Goal: Transaction & Acquisition: Book appointment/travel/reservation

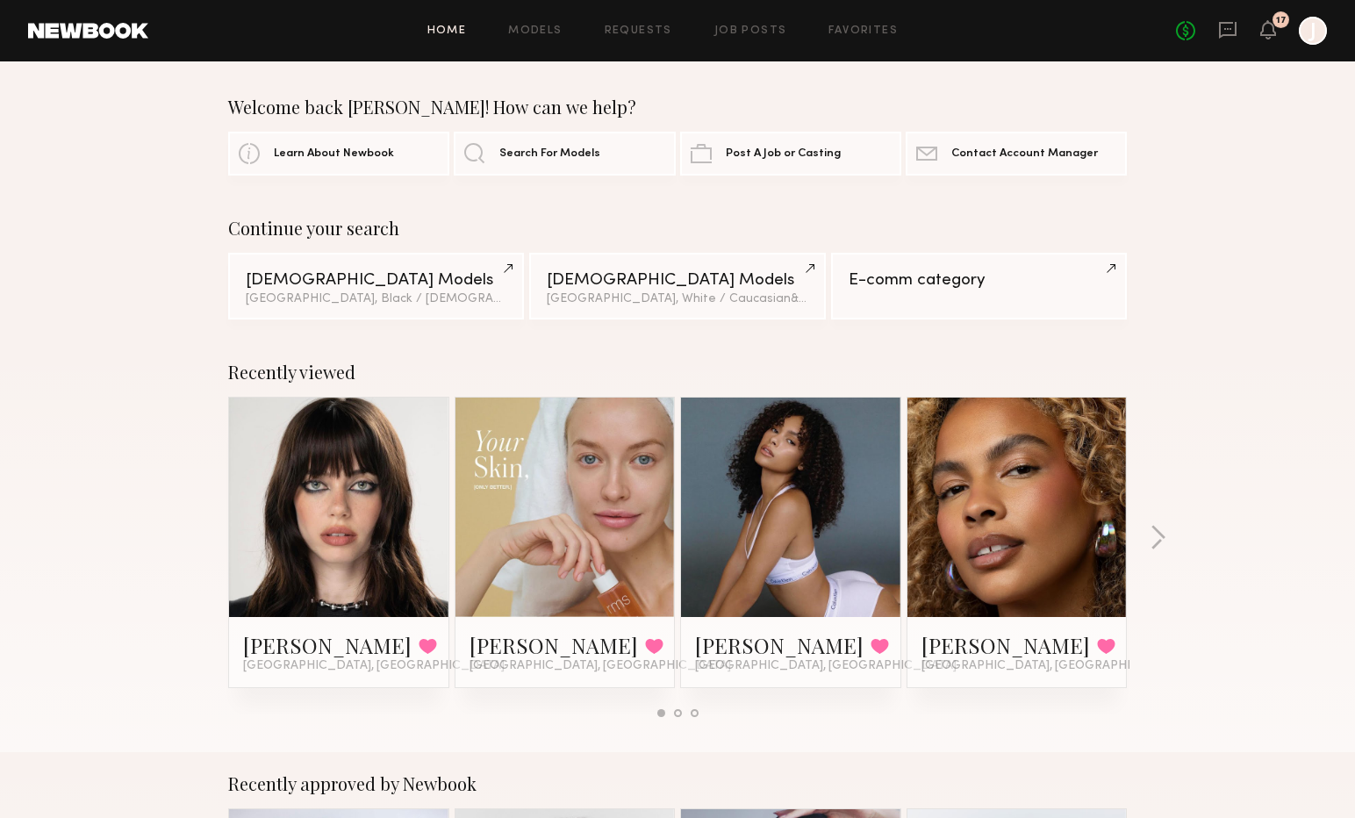
click at [1225, 40] on link at bounding box center [1227, 31] width 19 height 22
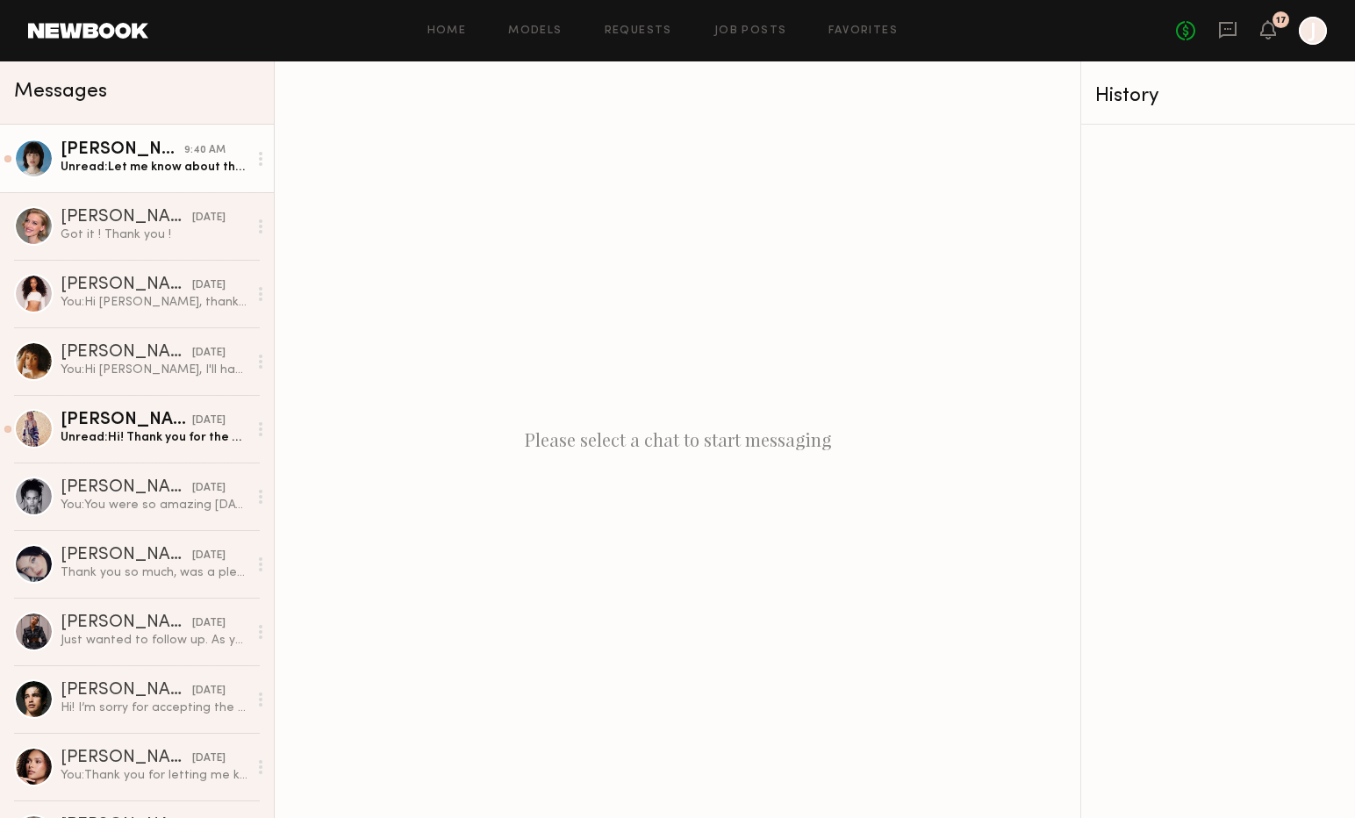
click at [135, 158] on div "[PERSON_NAME]" at bounding box center [123, 150] width 124 height 18
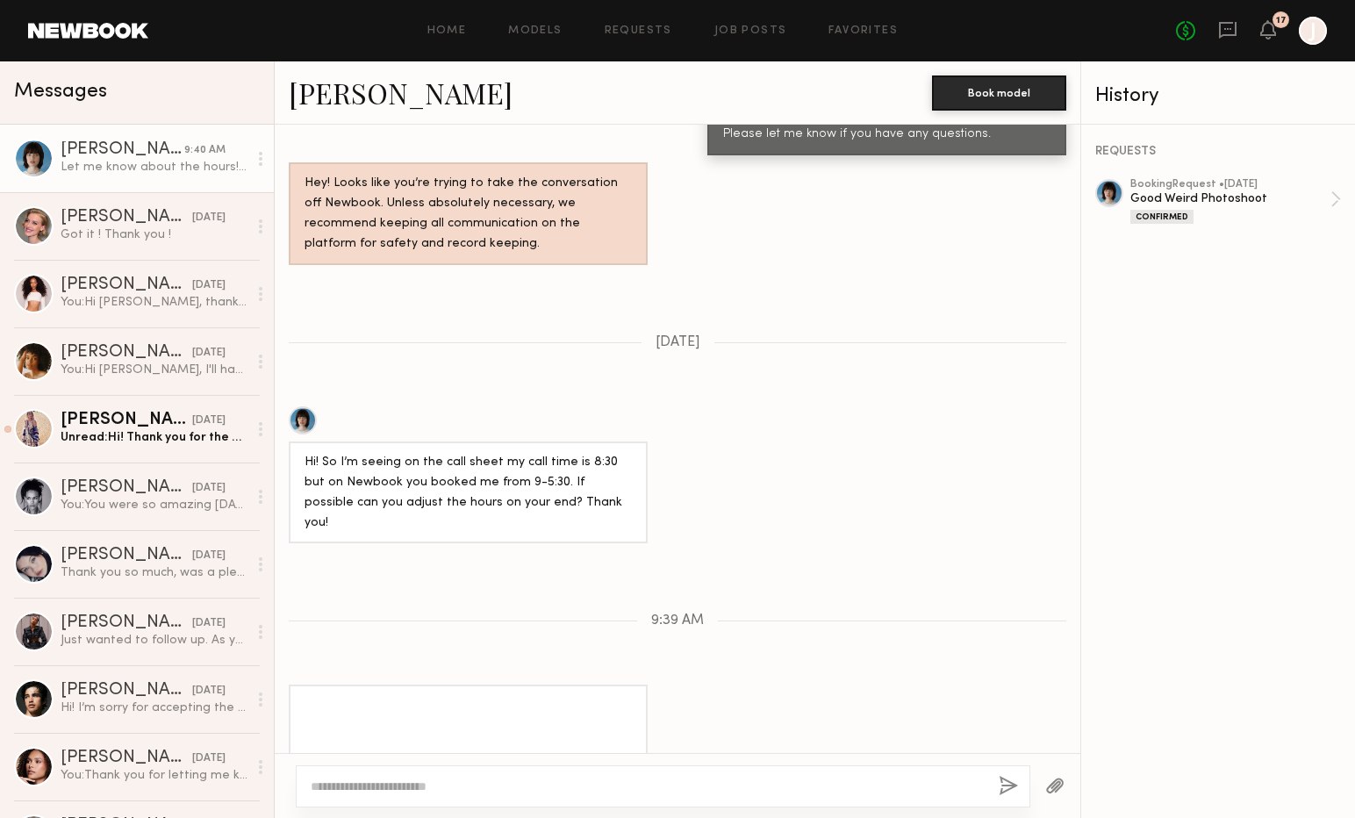
scroll to position [1615, 0]
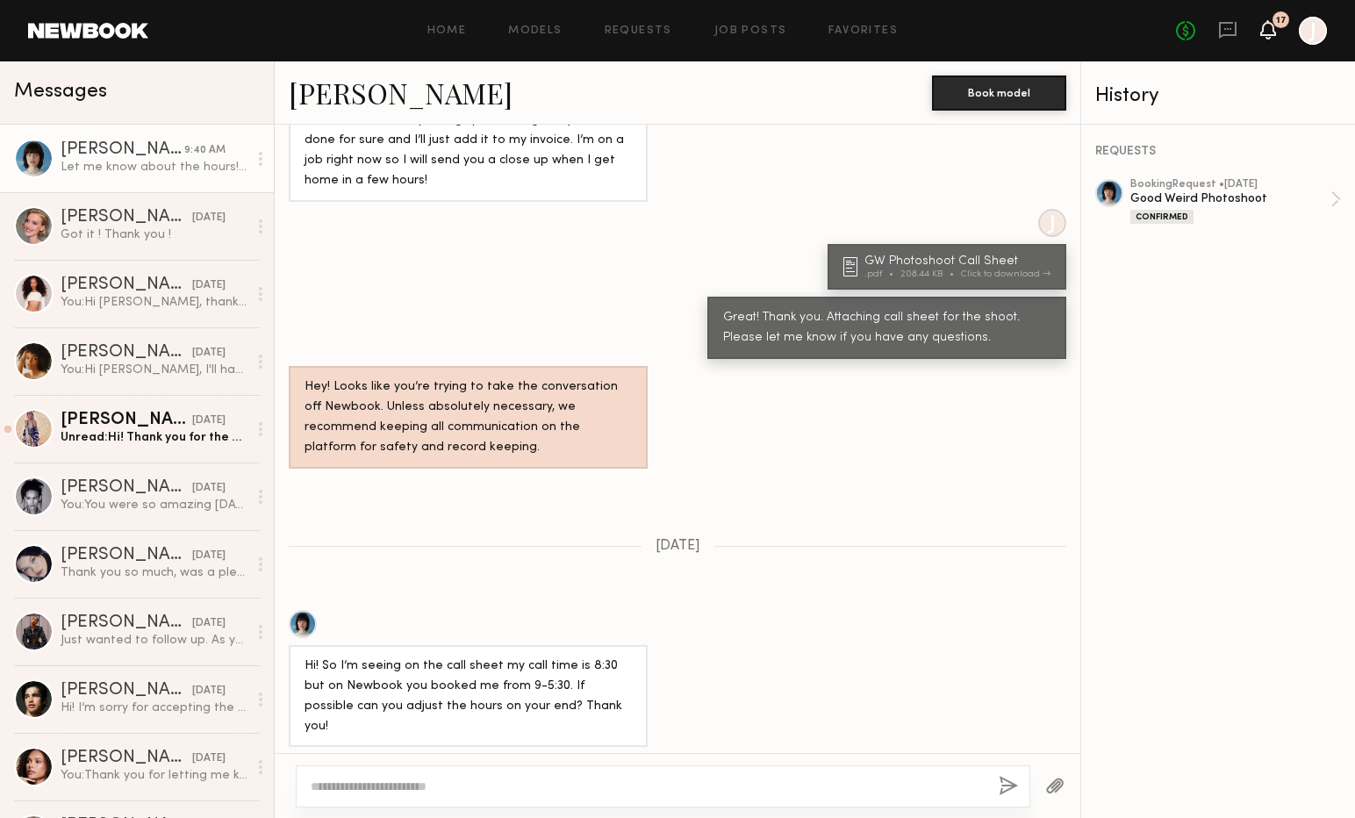
click at [1262, 31] on icon at bounding box center [1268, 29] width 14 height 12
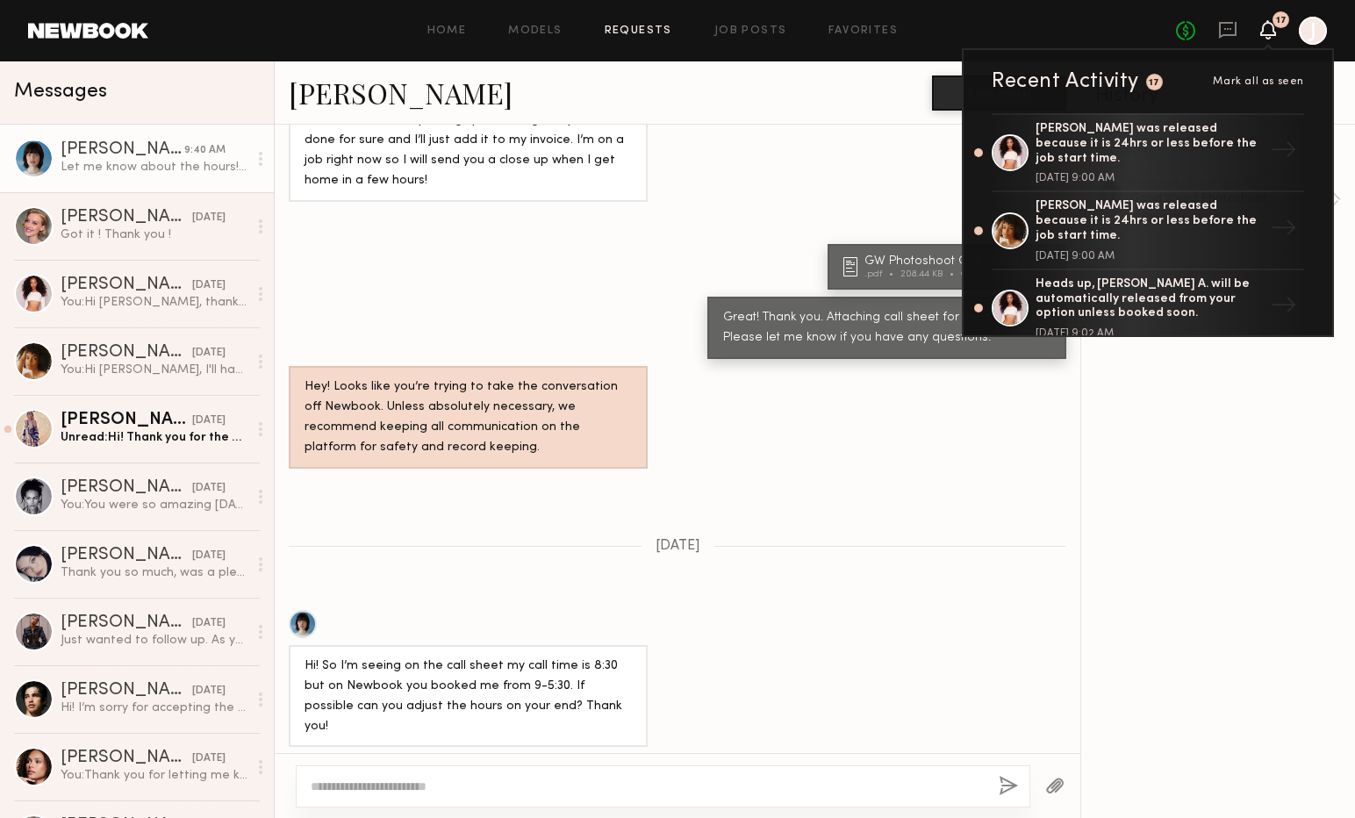
click at [657, 28] on link "Requests" at bounding box center [639, 30] width 68 height 11
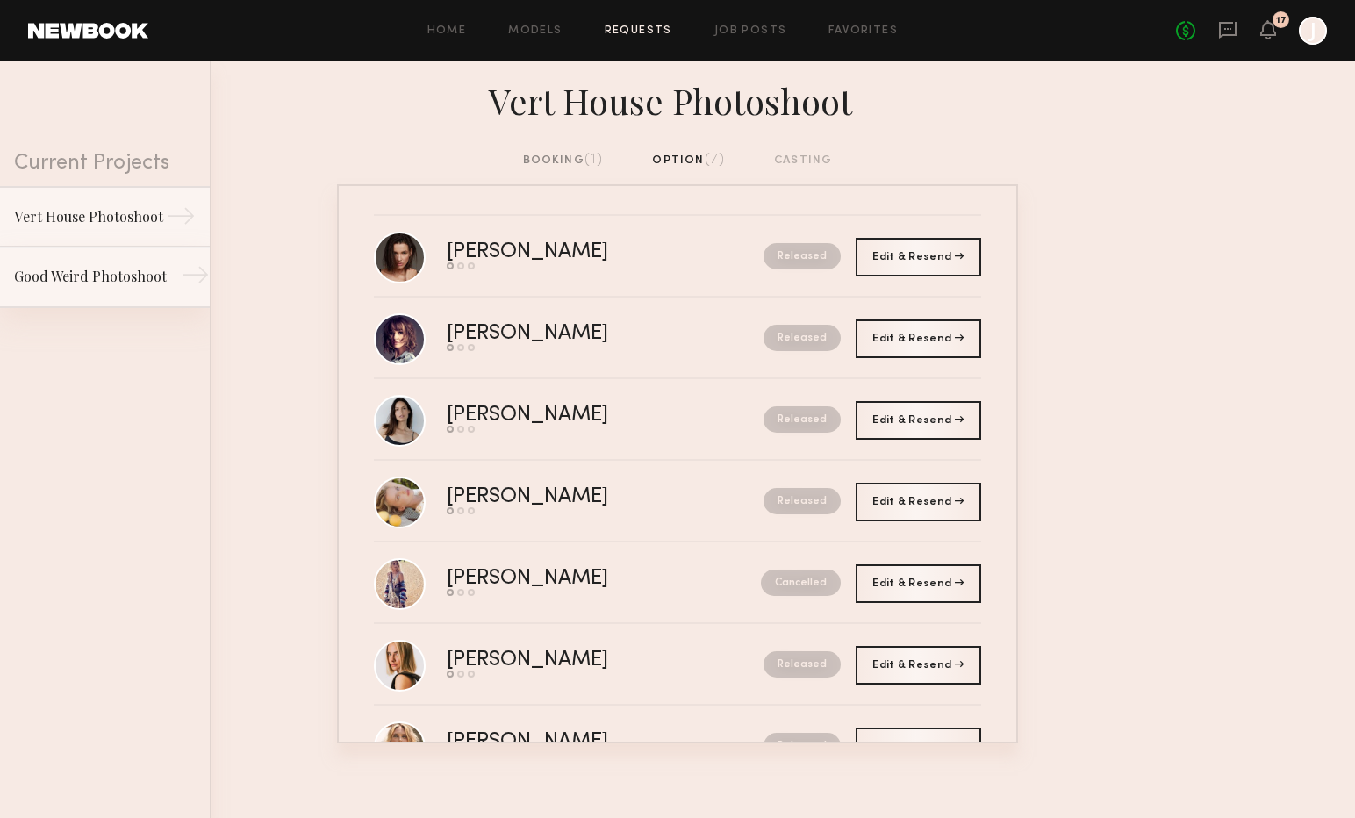
click at [147, 268] on div "Good Weird Photoshoot" at bounding box center [90, 276] width 153 height 21
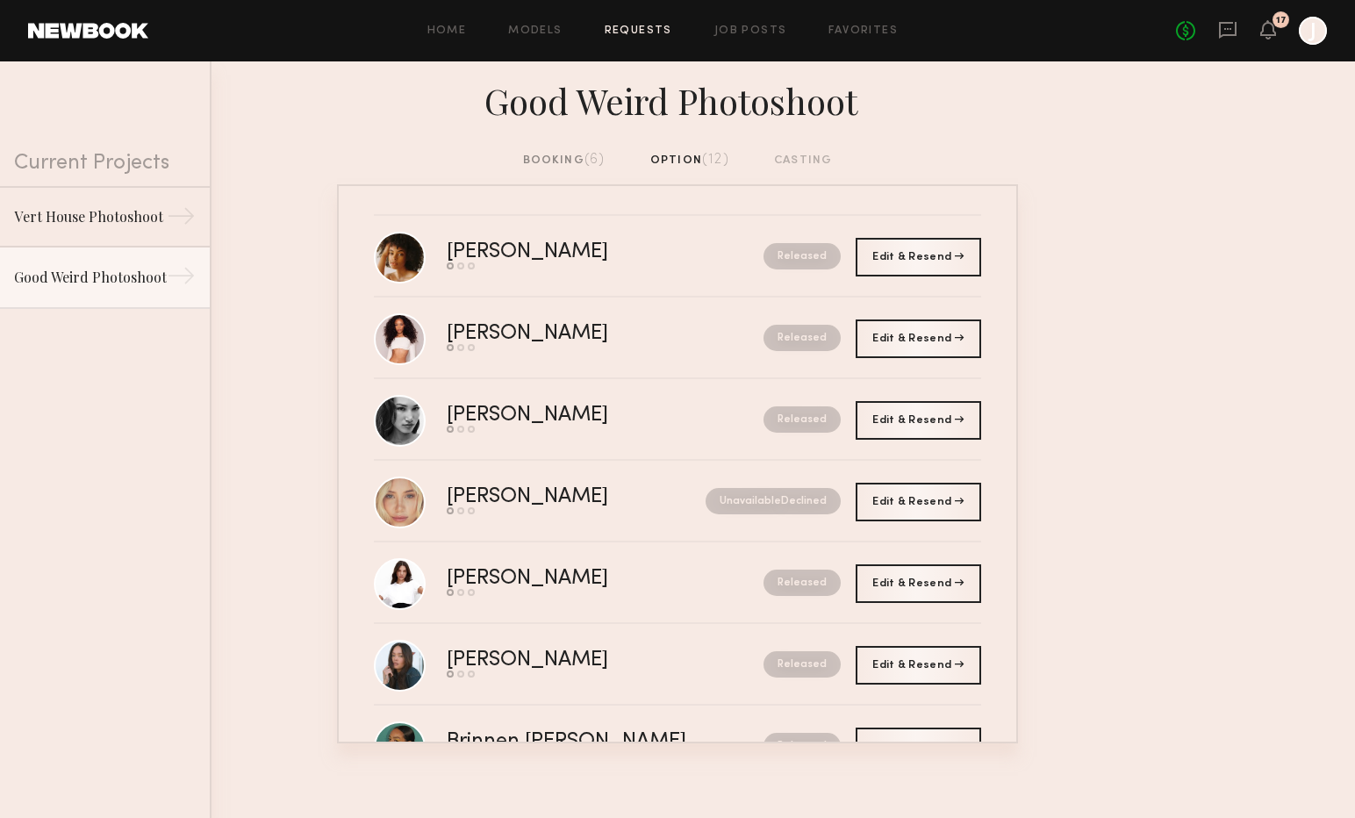
click at [1314, 42] on div at bounding box center [1313, 31] width 28 height 28
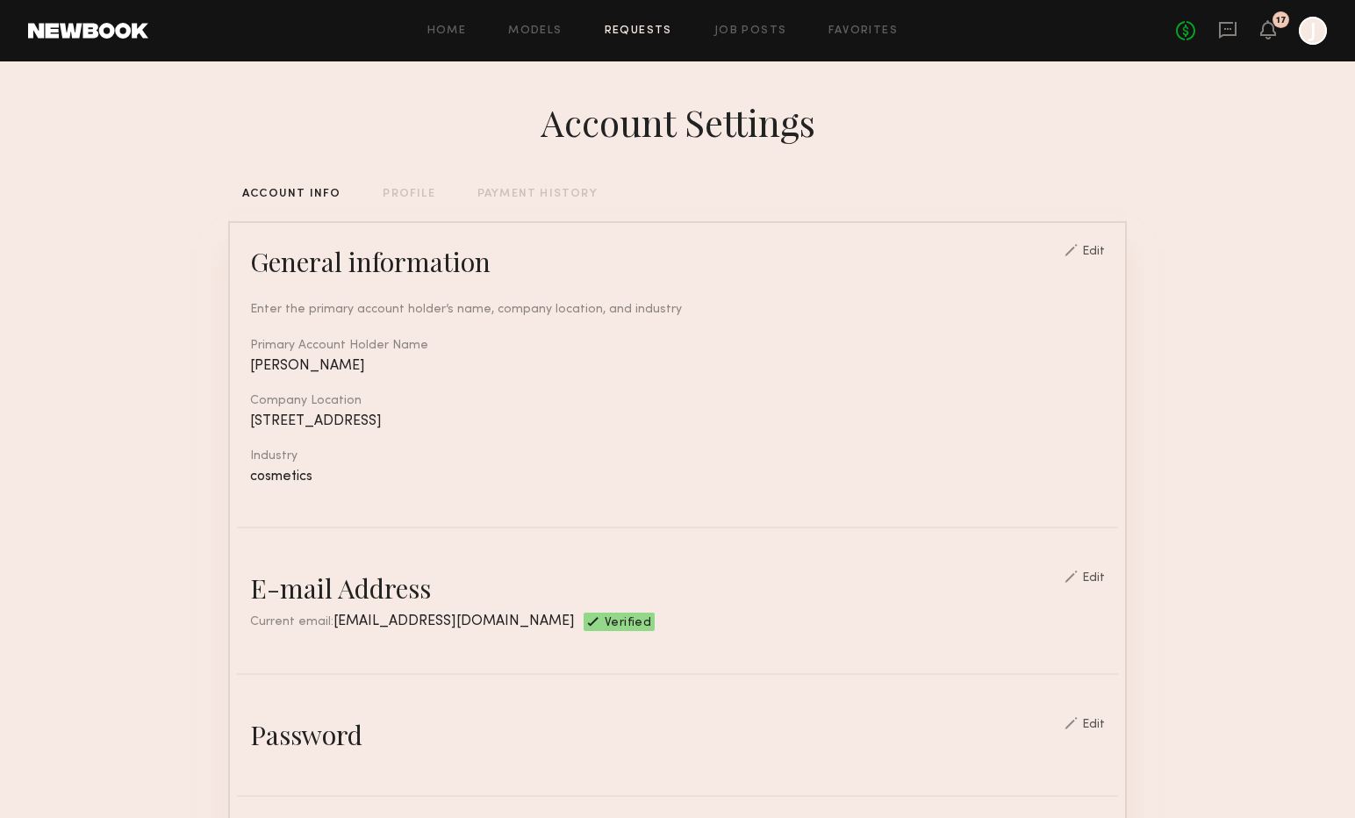
click at [633, 35] on link "Requests" at bounding box center [639, 30] width 68 height 11
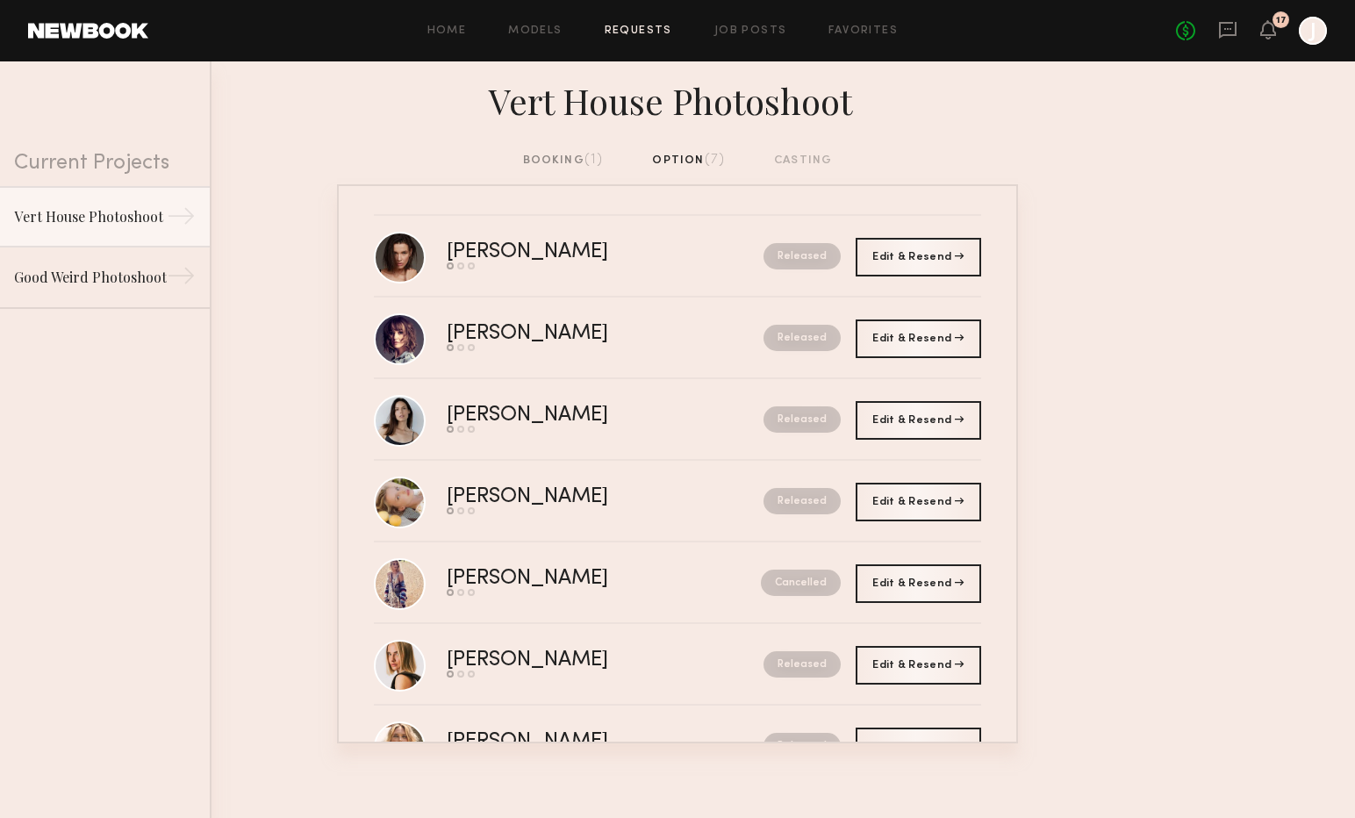
click at [529, 163] on div "booking (1)" at bounding box center [563, 160] width 81 height 19
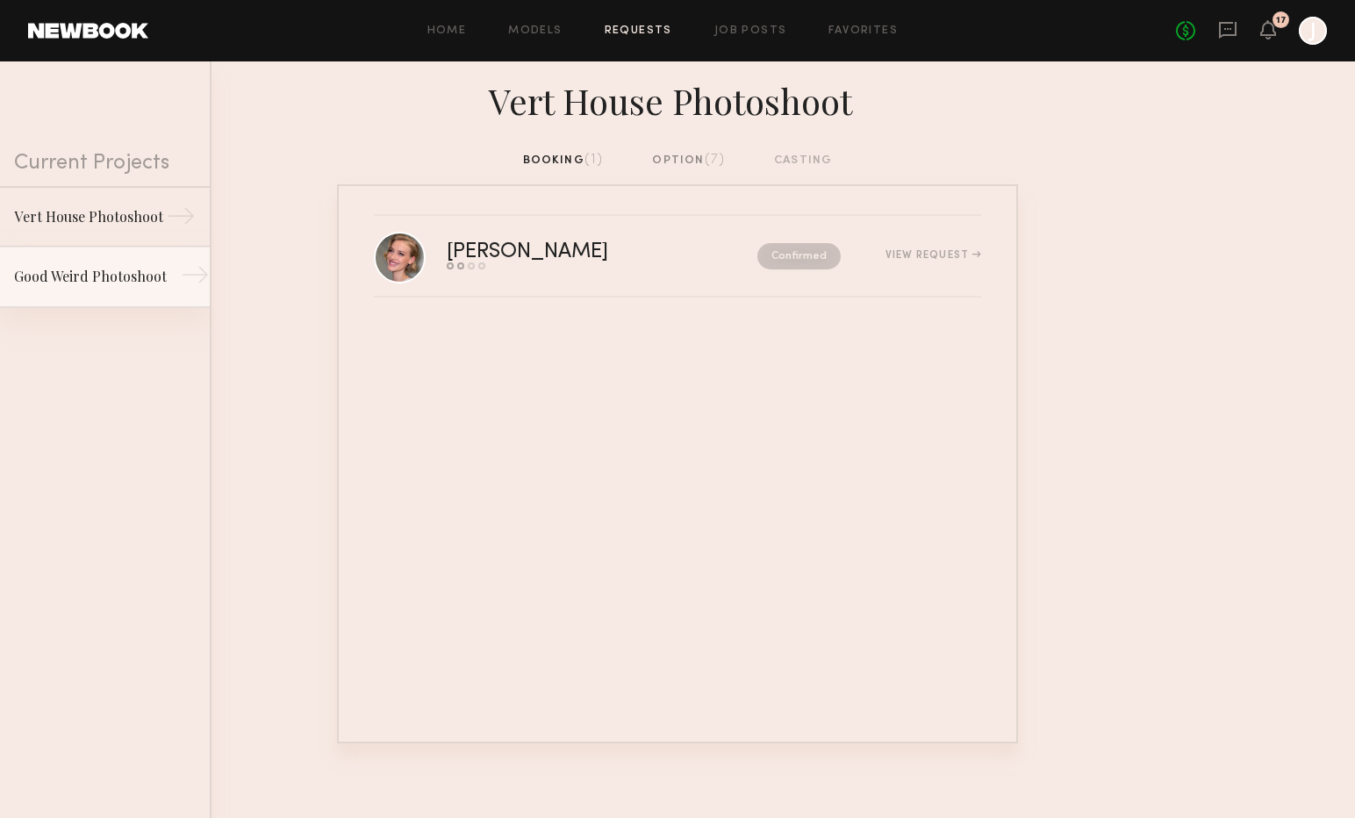
click at [125, 265] on link "Good Weird Photoshoot →" at bounding box center [105, 277] width 210 height 61
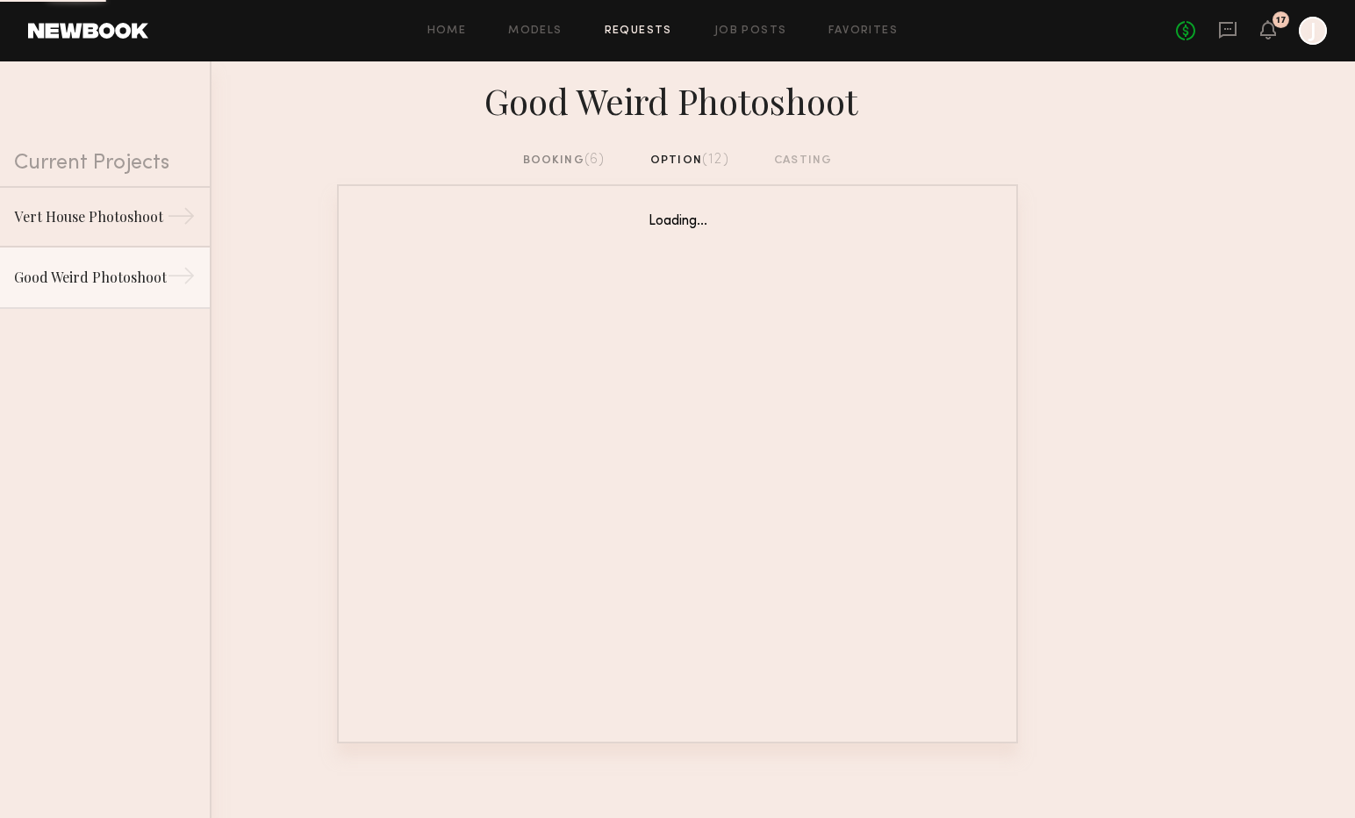
click at [538, 165] on div "booking (6)" at bounding box center [564, 160] width 83 height 19
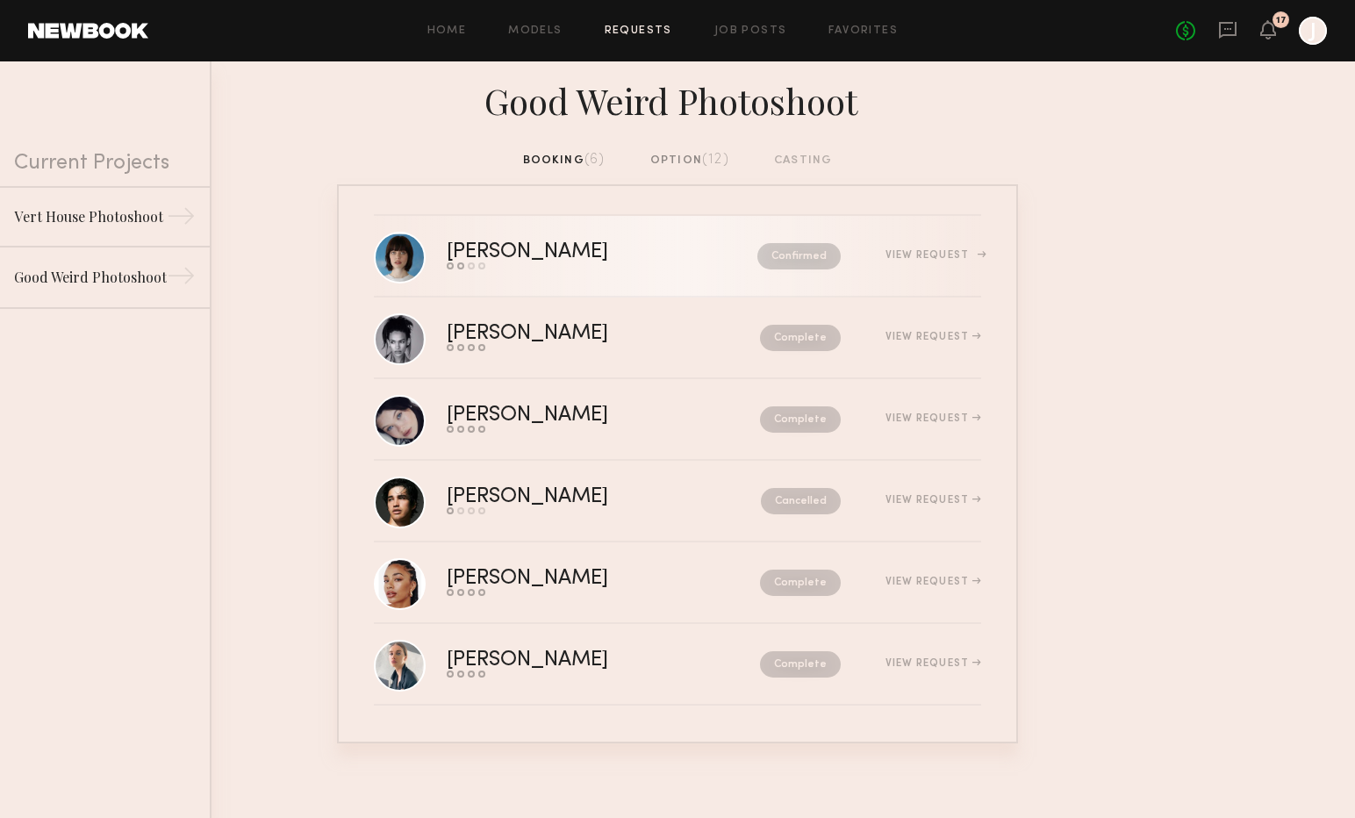
click at [555, 252] on div "[PERSON_NAME]" at bounding box center [565, 252] width 236 height 20
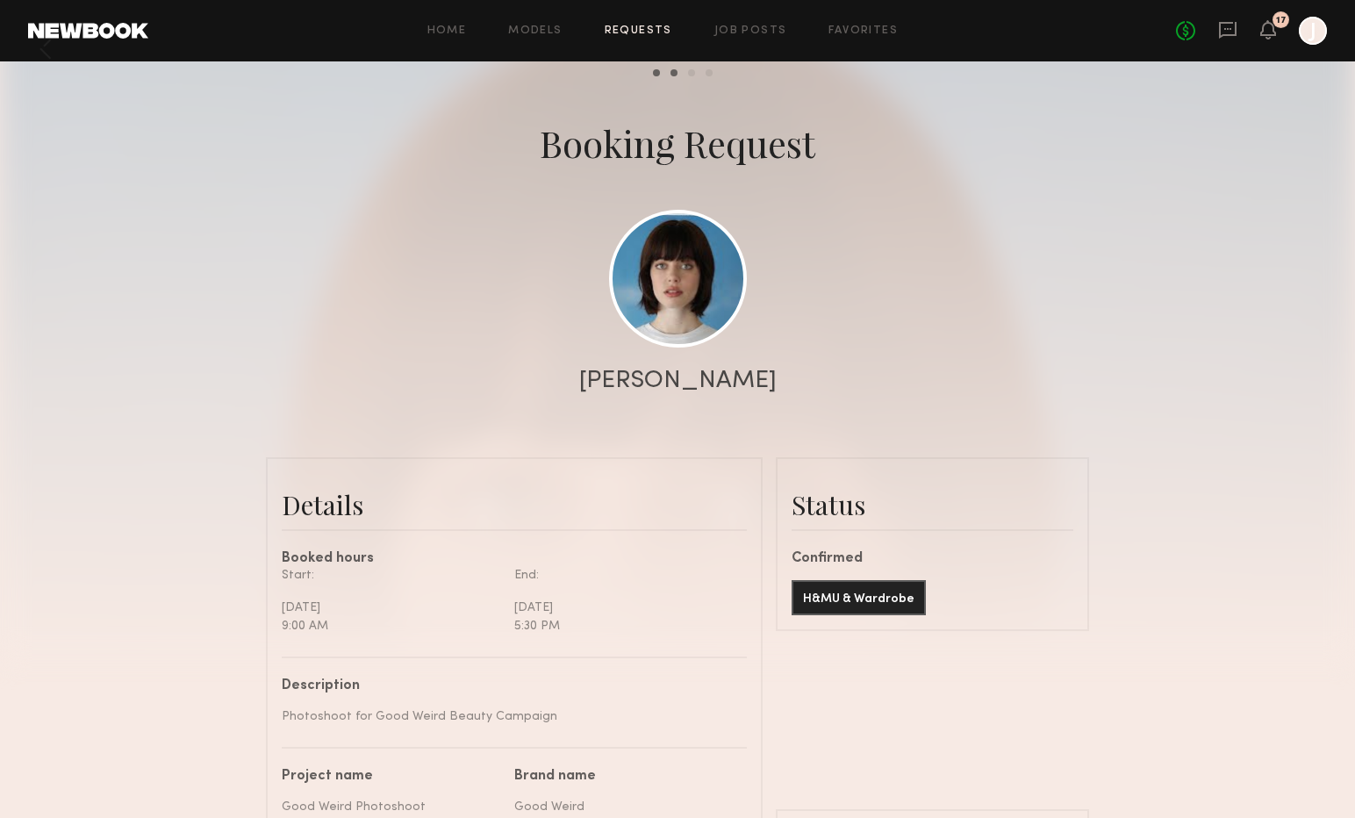
scroll to position [46, 0]
click at [340, 605] on div "[DATE]" at bounding box center [391, 606] width 219 height 18
click at [496, 634] on div "Start: [DATE] 9:00 AM End: [DATE] 5:30 PM" at bounding box center [514, 609] width 465 height 90
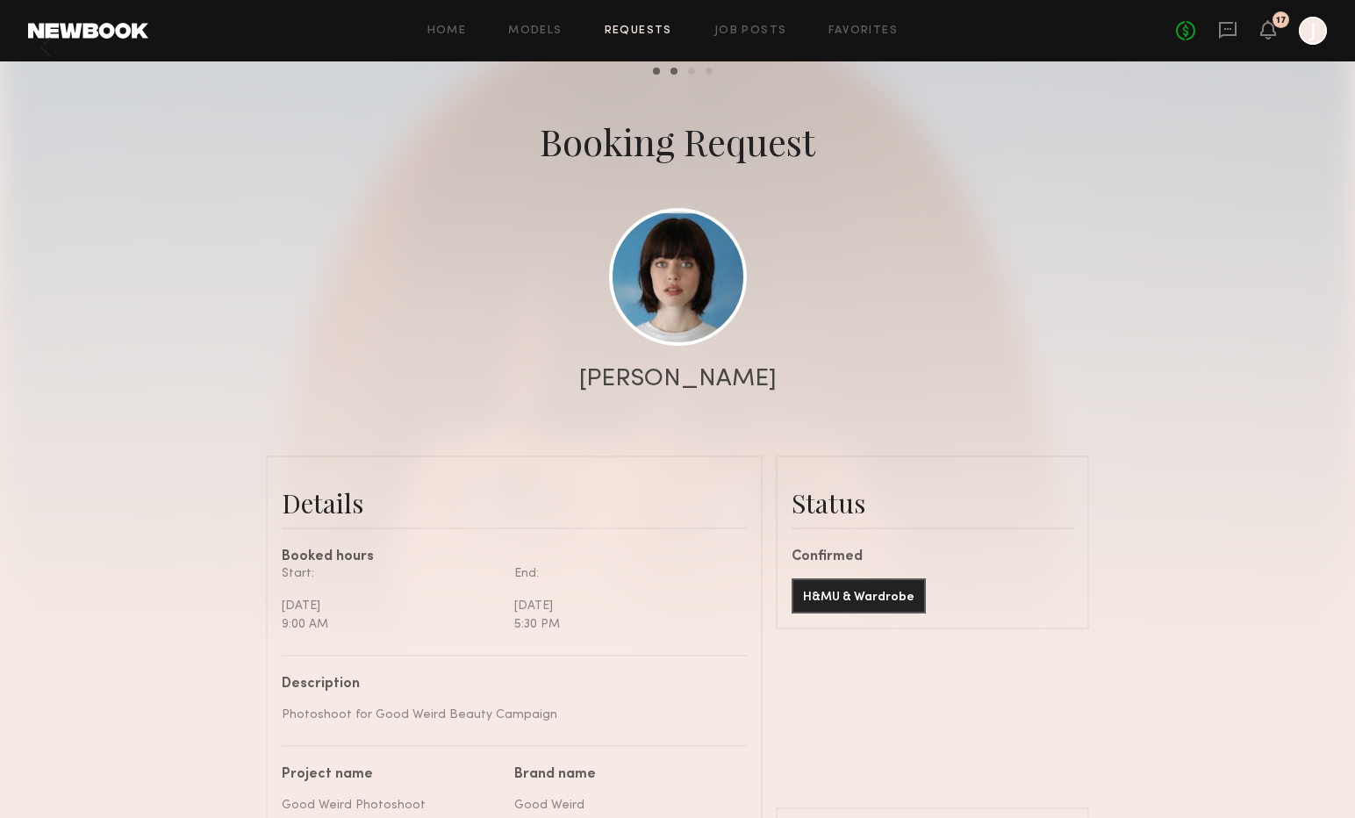
click at [463, 622] on div "9:00 AM" at bounding box center [391, 624] width 219 height 18
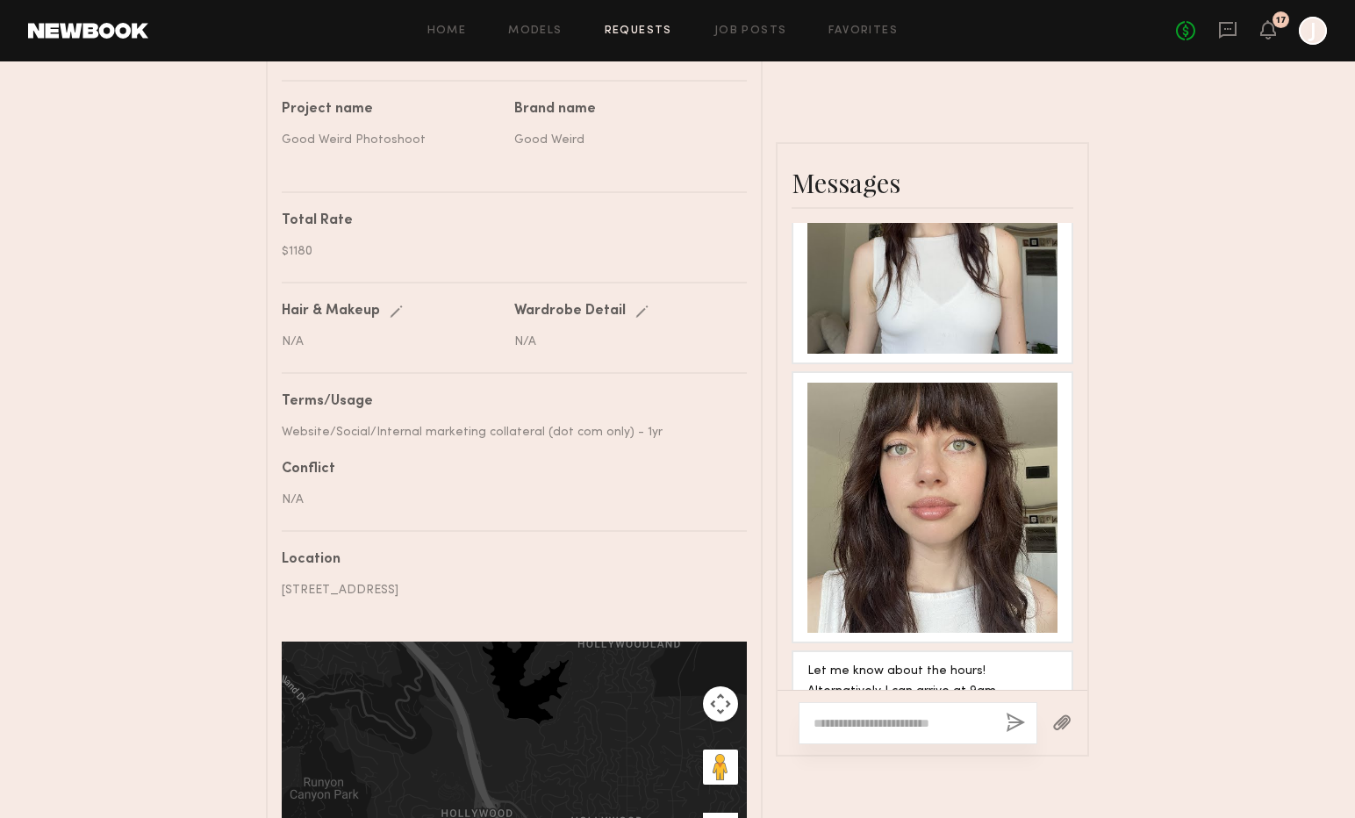
scroll to position [736, 0]
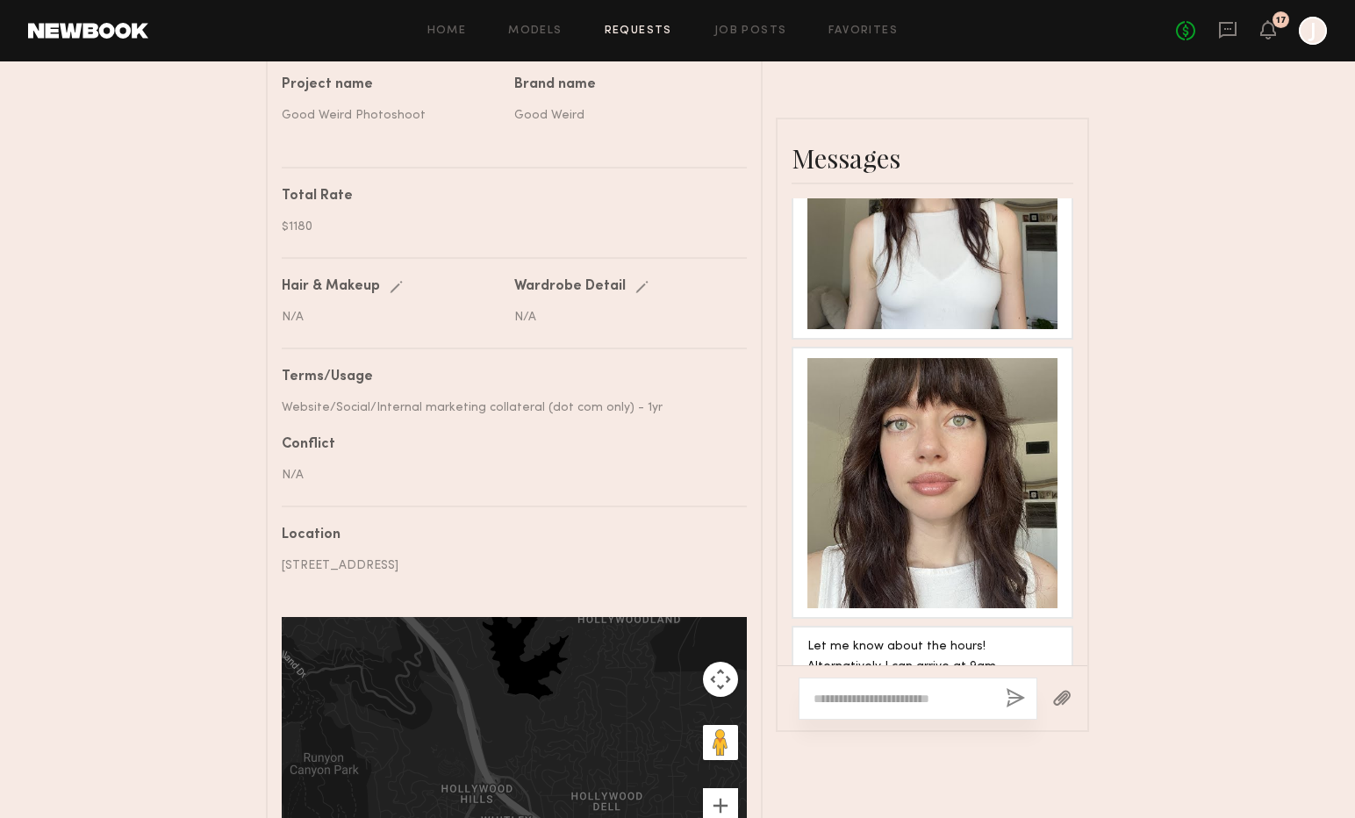
click at [884, 690] on textarea at bounding box center [903, 699] width 178 height 18
type textarea "*"
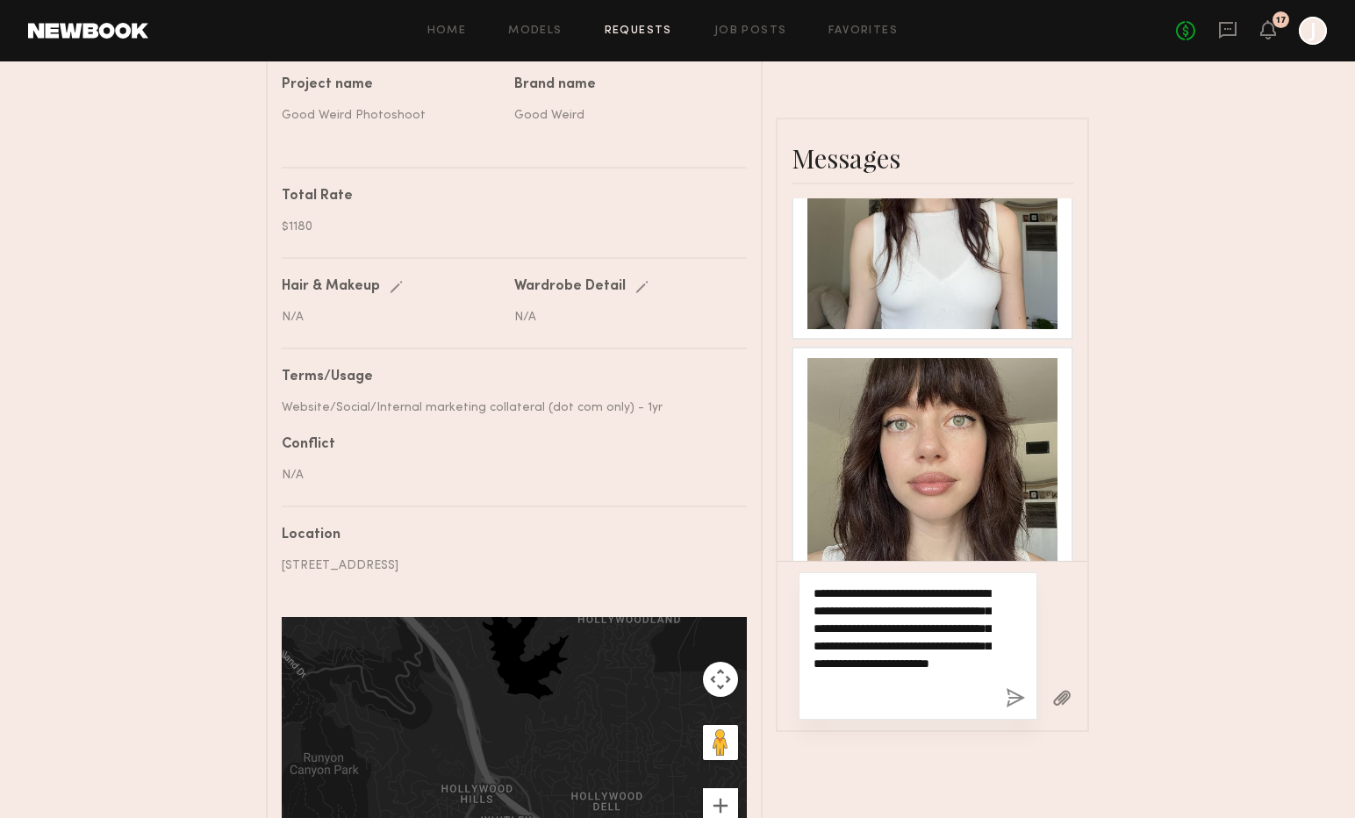
type textarea "**********"
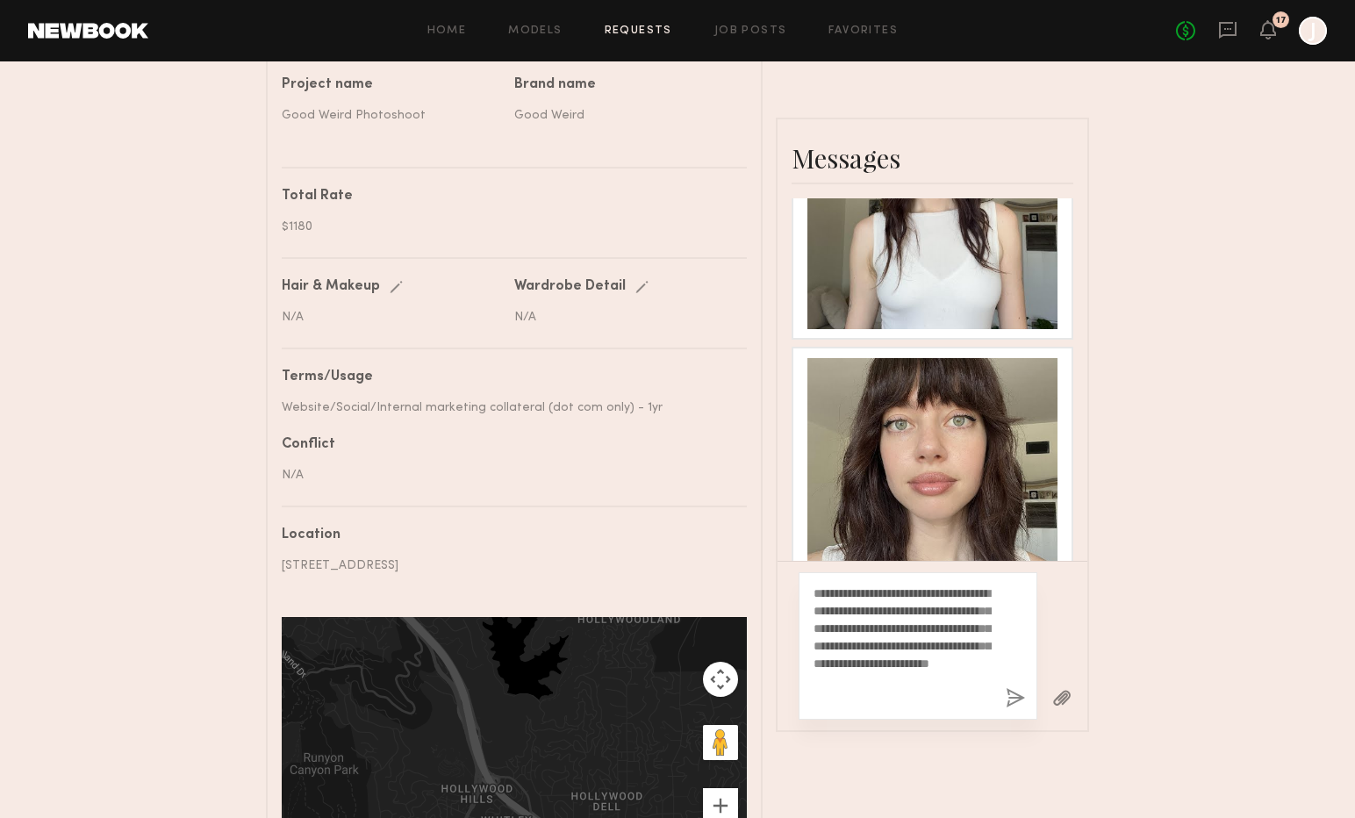
click at [1062, 688] on button "button" at bounding box center [1062, 699] width 19 height 22
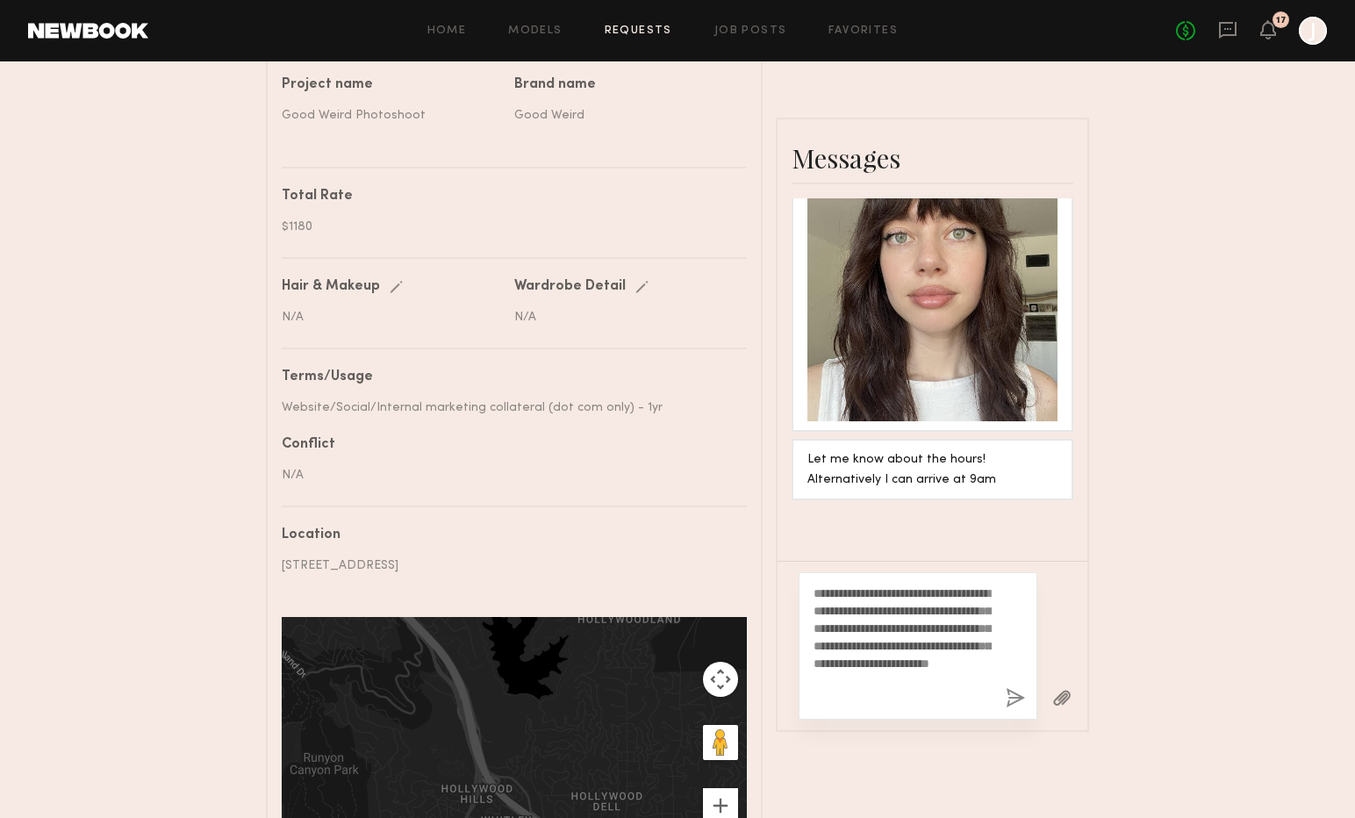
scroll to position [3232, 0]
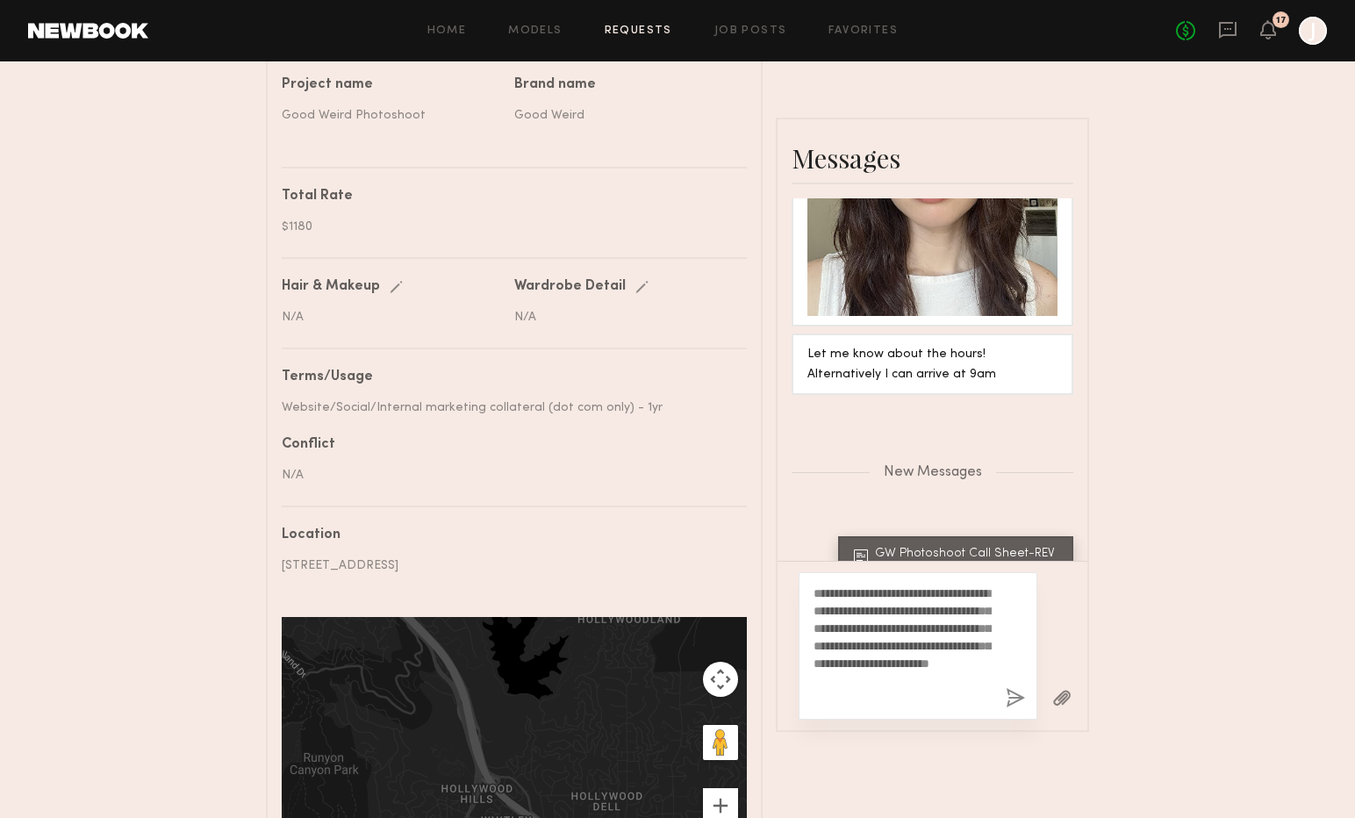
click at [1015, 688] on button "button" at bounding box center [1015, 699] width 19 height 22
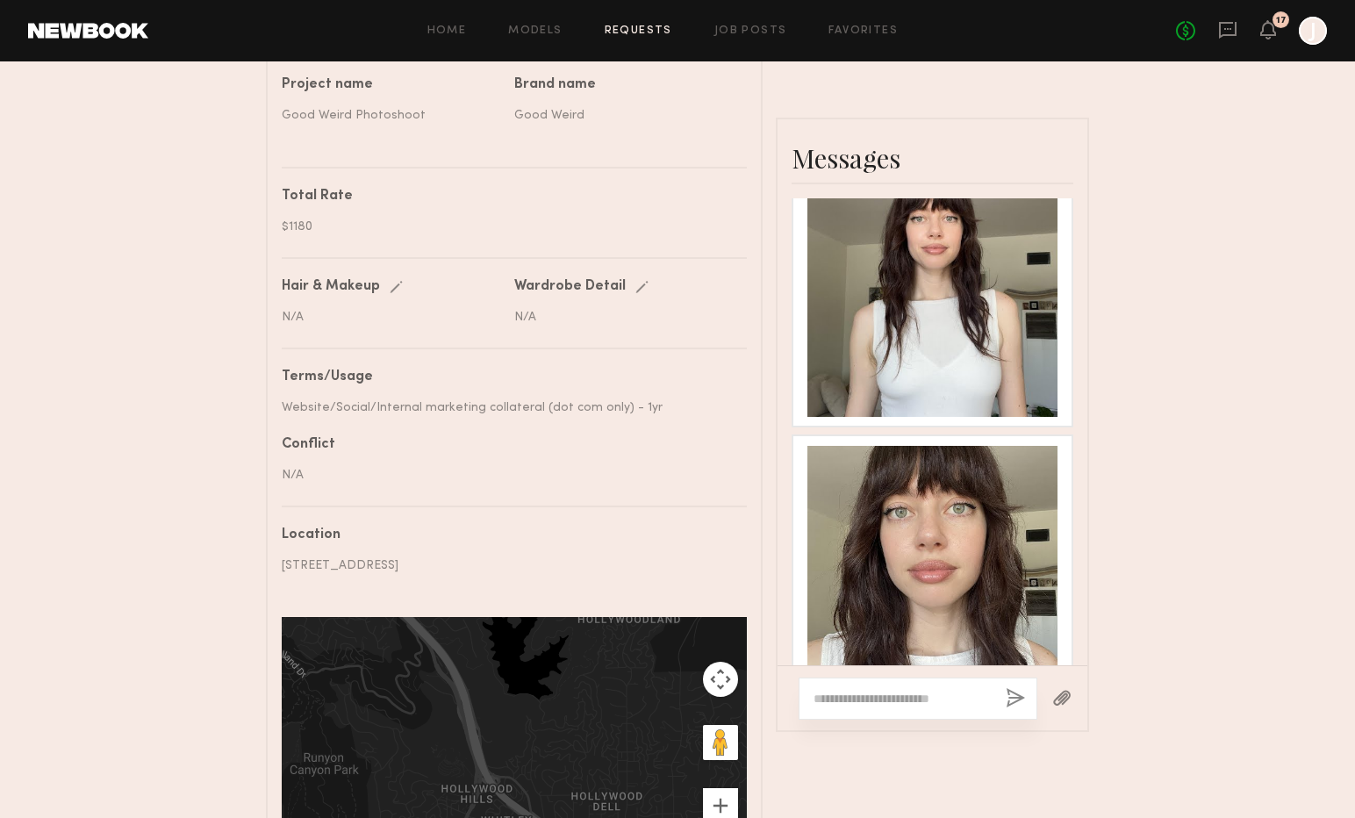
scroll to position [2920, 0]
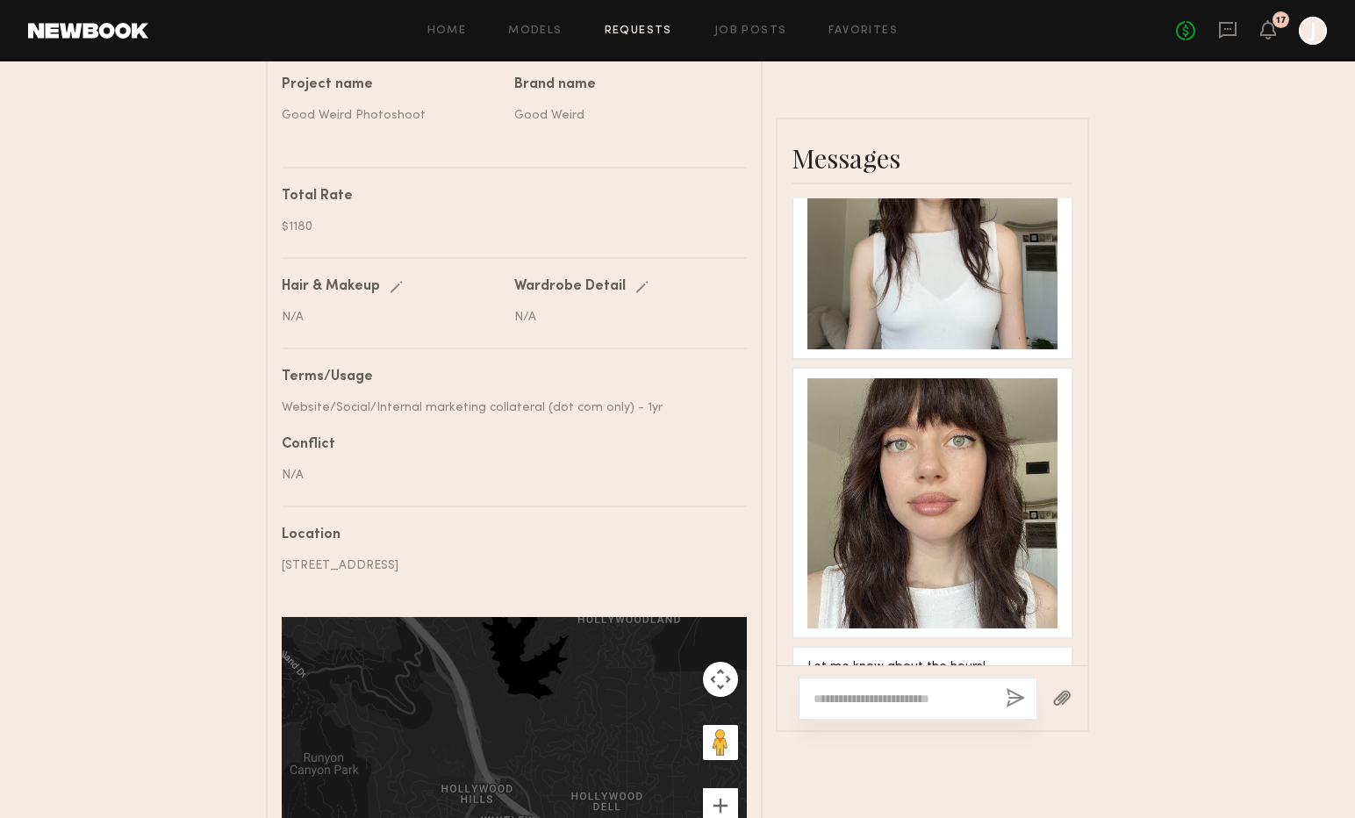
click at [942, 378] on div at bounding box center [933, 503] width 250 height 250
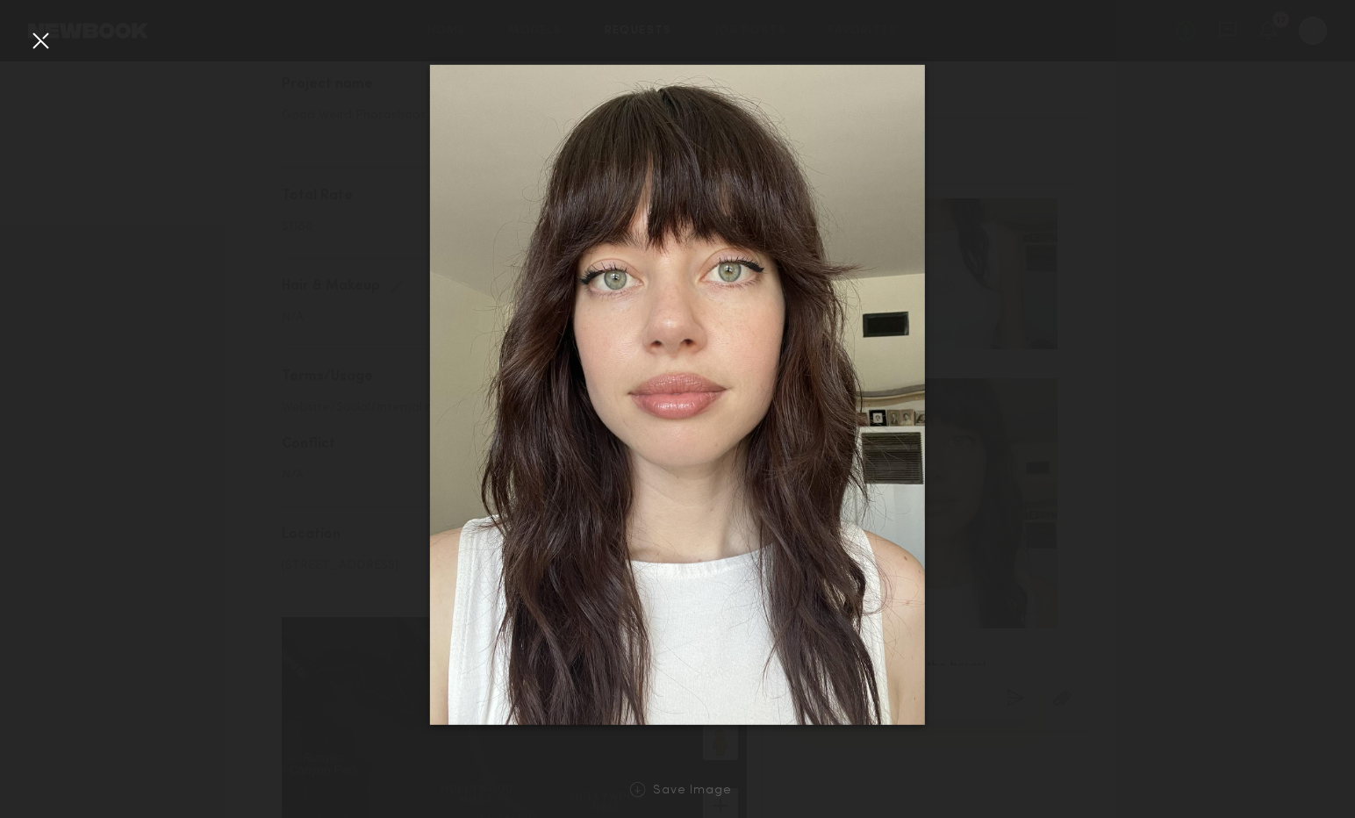
click at [219, 325] on div at bounding box center [677, 395] width 1355 height 734
click at [43, 48] on div at bounding box center [40, 40] width 28 height 28
